Goal: Task Accomplishment & Management: Use online tool/utility

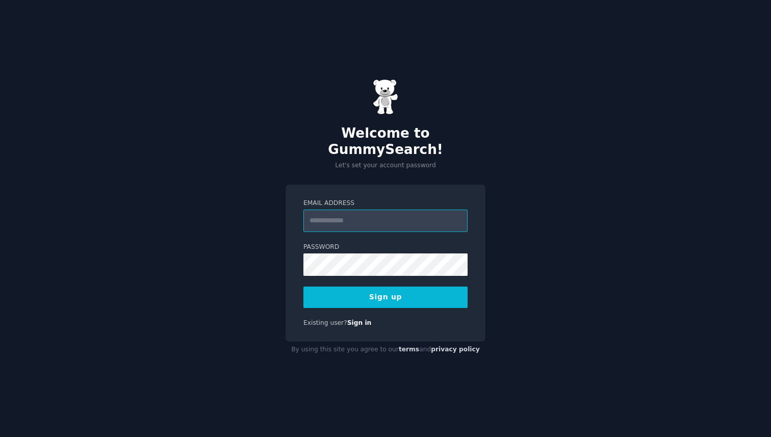
click at [345, 217] on input "Email Address" at bounding box center [385, 220] width 164 height 22
type input "**********"
click at [403, 292] on button "Sign up" at bounding box center [385, 296] width 164 height 21
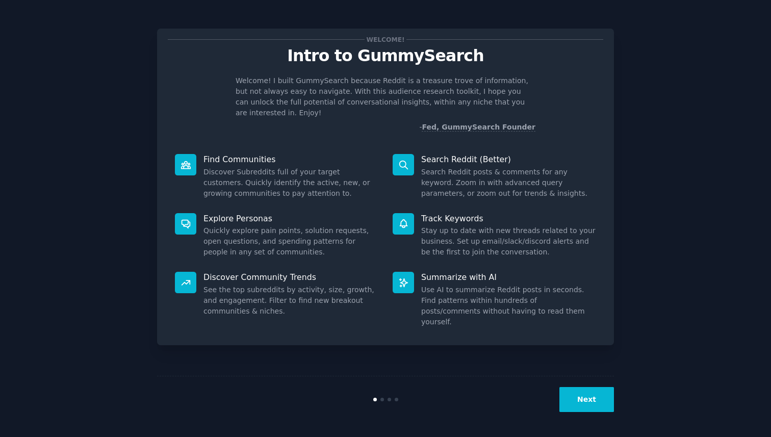
click at [114, 112] on div "Welcome! Intro to GummySearch Welcome! I built GummySearch because Reddit is a …" at bounding box center [385, 218] width 742 height 408
click at [507, 359] on div "Welcome! Intro to GummySearch Welcome! I built GummySearch because Reddit is a …" at bounding box center [385, 218] width 457 height 408
click at [598, 399] on button "Next" at bounding box center [586, 399] width 55 height 25
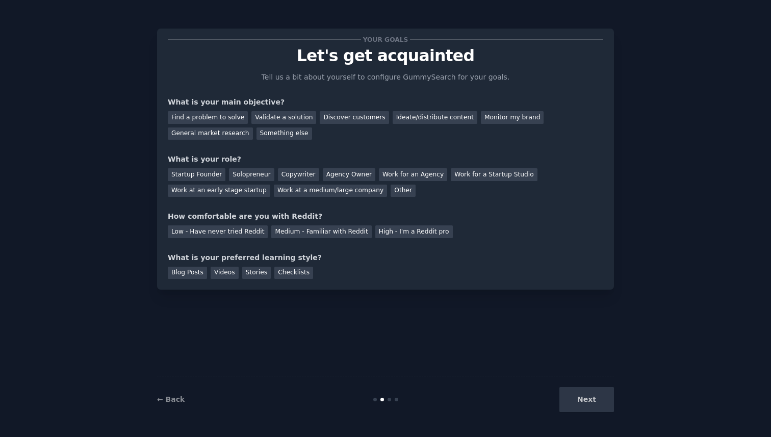
click at [437, 321] on div "Your goals Let's get acquainted Tell us a bit about yourself to configure Gummy…" at bounding box center [385, 218] width 457 height 408
click at [577, 400] on div "Next" at bounding box center [537, 399] width 152 height 25
click at [595, 395] on div "Next" at bounding box center [537, 399] width 152 height 25
click at [290, 273] on div "Checklists" at bounding box center [293, 273] width 39 height 13
click at [382, 228] on div "High - I'm a Reddit pro" at bounding box center [413, 231] width 77 height 13
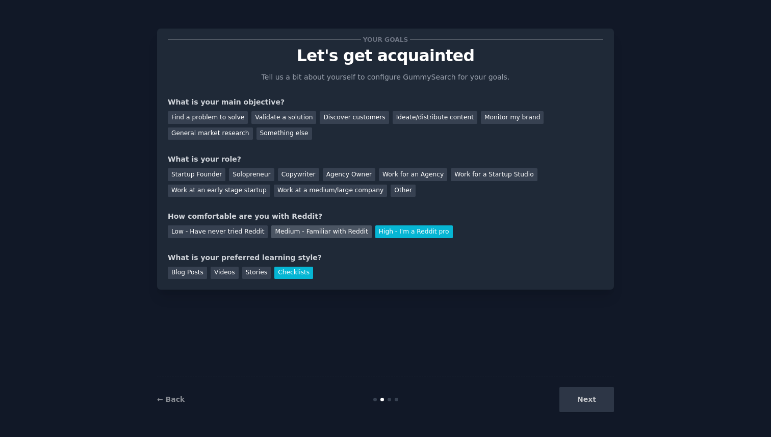
click at [292, 232] on div "Medium - Familiar with Reddit" at bounding box center [321, 231] width 100 height 13
click at [192, 176] on div "Startup Founder" at bounding box center [197, 174] width 58 height 13
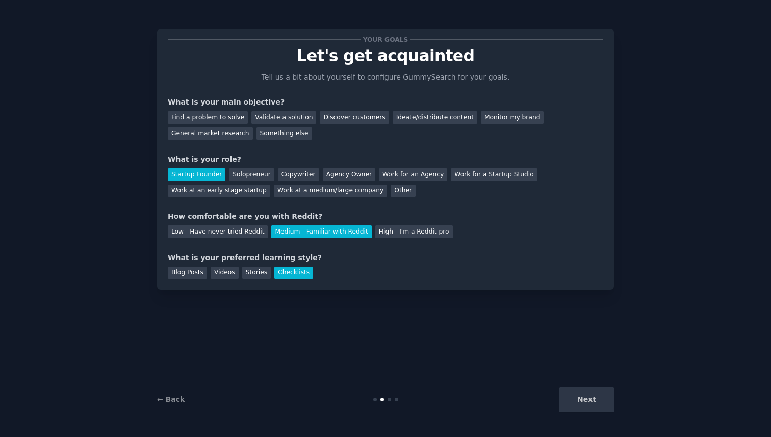
click at [344, 126] on div "Find a problem to solve Validate a solution Discover customers Ideate/distribut…" at bounding box center [385, 124] width 435 height 32
click at [344, 116] on div "Discover customers" at bounding box center [354, 117] width 69 height 13
click at [578, 400] on button "Next" at bounding box center [586, 399] width 55 height 25
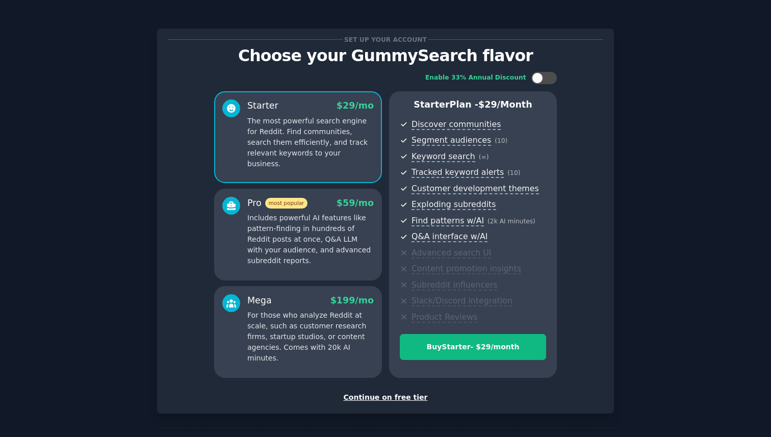
click at [400, 397] on div "Continue on free tier" at bounding box center [385, 397] width 435 height 11
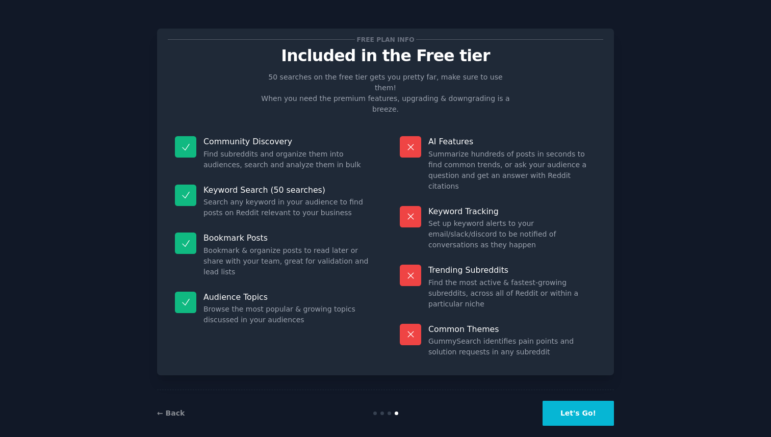
click at [586, 401] on button "Let's Go!" at bounding box center [577, 413] width 71 height 25
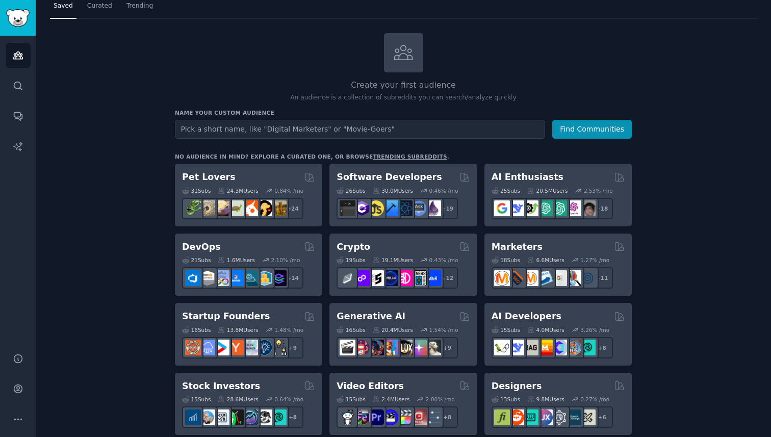
scroll to position [39, 0]
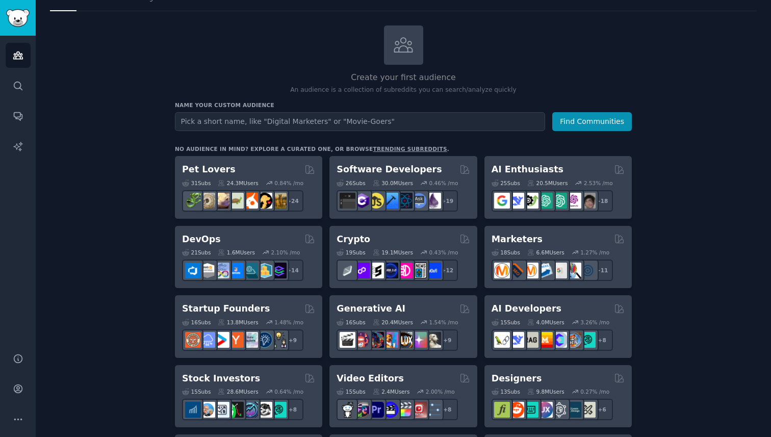
click at [248, 123] on input "text" at bounding box center [360, 121] width 370 height 19
type input "Music makers"
click at [552, 112] on button "Find Communities" at bounding box center [592, 121] width 80 height 19
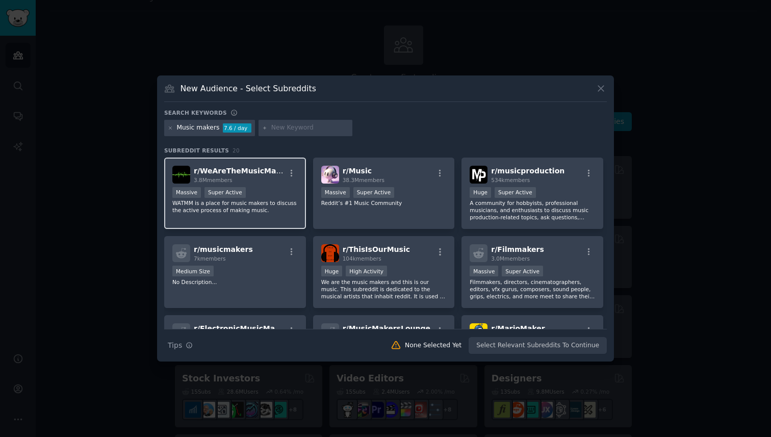
click at [246, 213] on p "WATMM is a place for music makers to discuss the active process of making music." at bounding box center [234, 206] width 125 height 14
